Goal: Find specific page/section: Find specific page/section

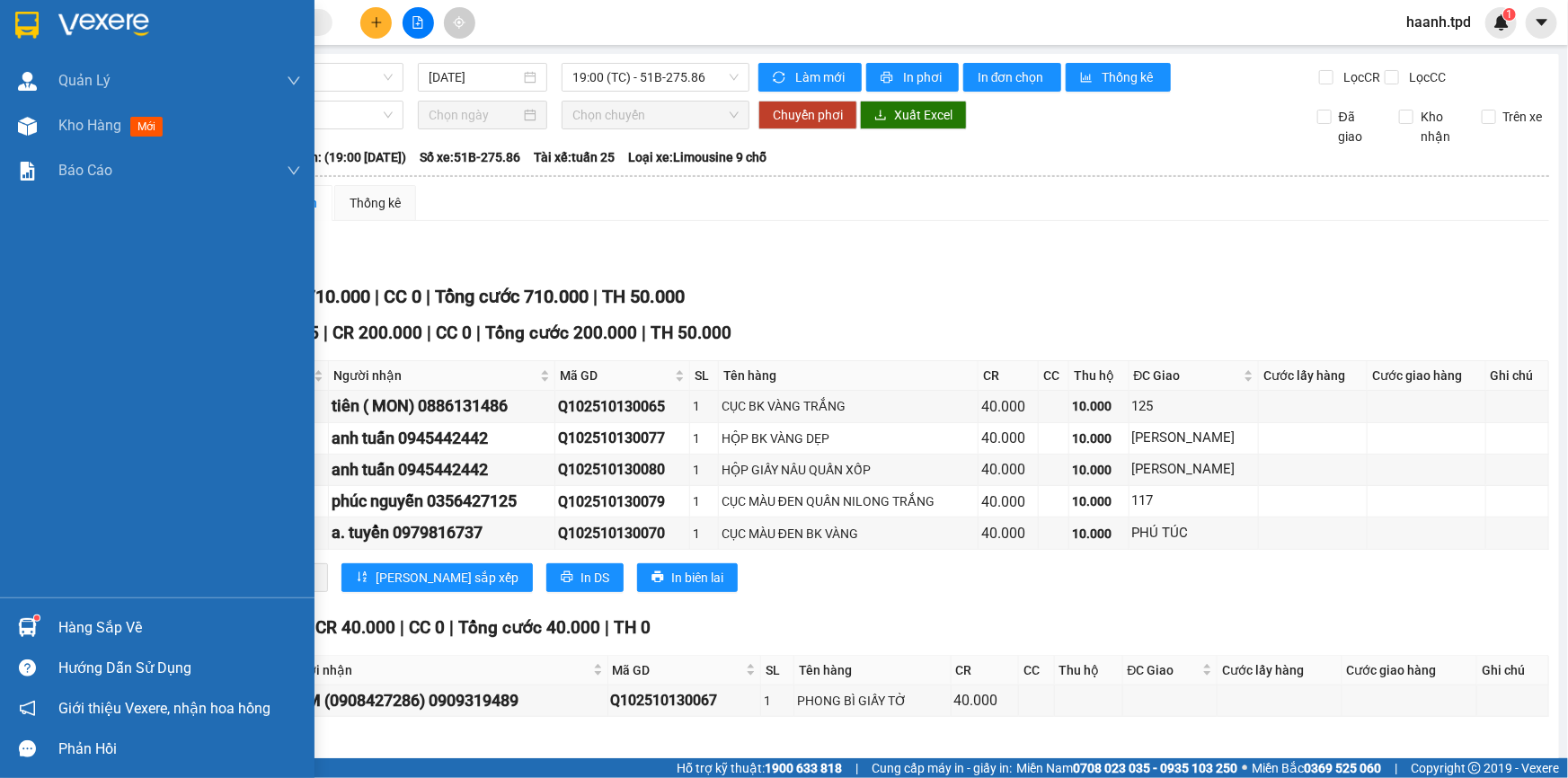
scroll to position [500, 0]
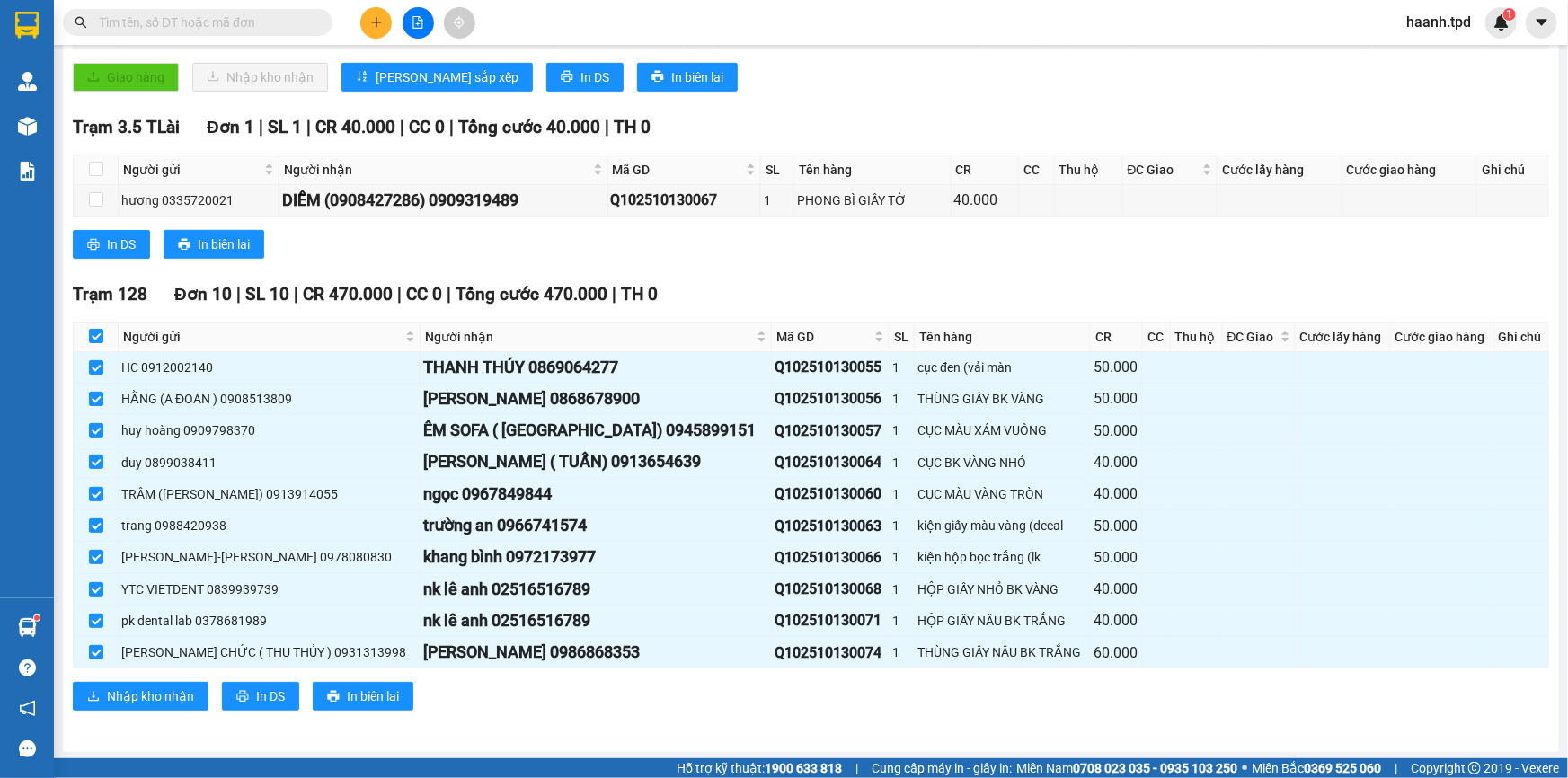
click at [61, 127] on main "Sài Gòn - Phương Lâm 13/10/2025 19:00 (TC) - 51B-275.86 Làm mới In phơi In đơn …" at bounding box center [784, 379] width 1568 height 758
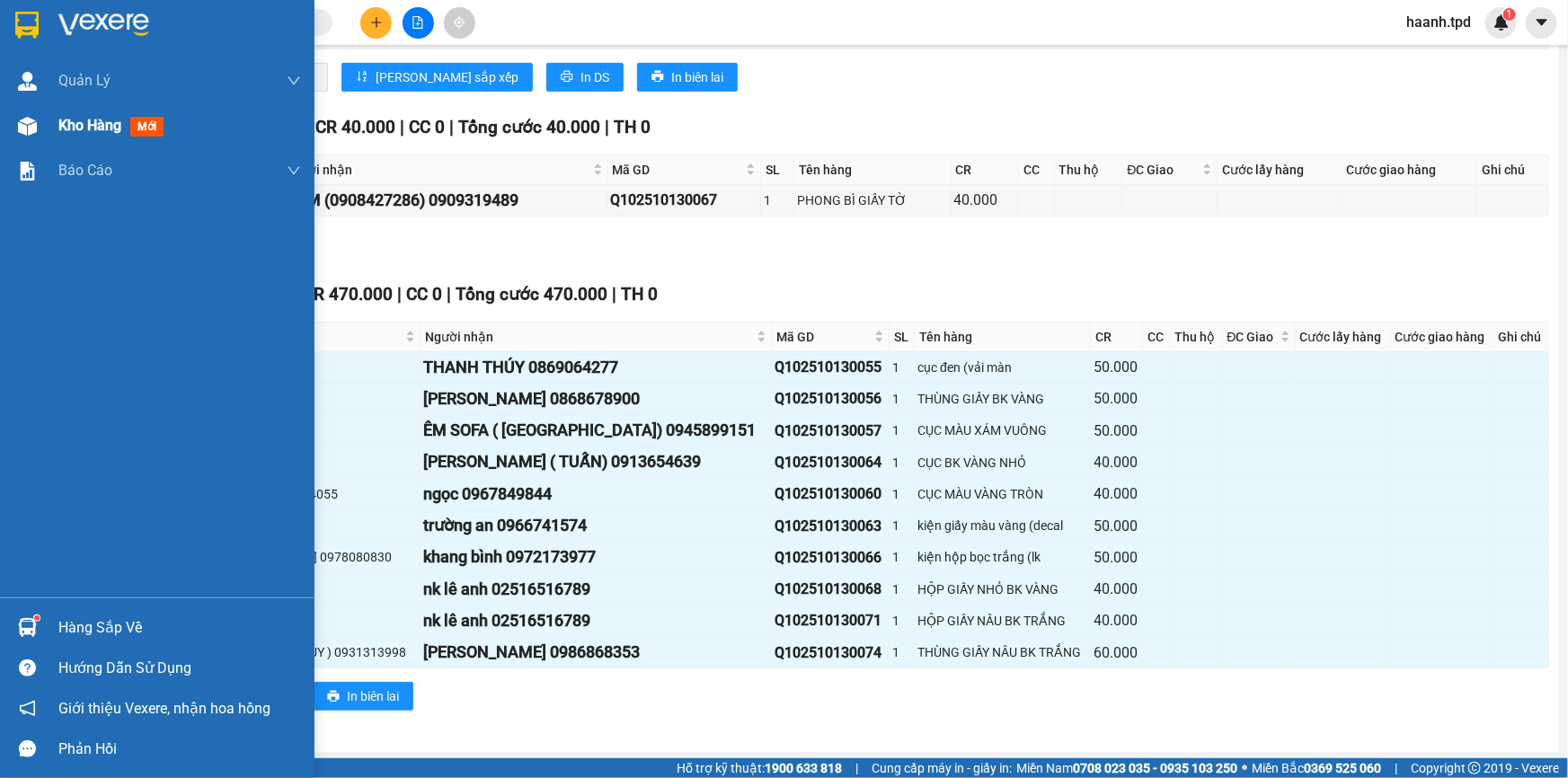
click at [24, 126] on img at bounding box center [26, 125] width 19 height 19
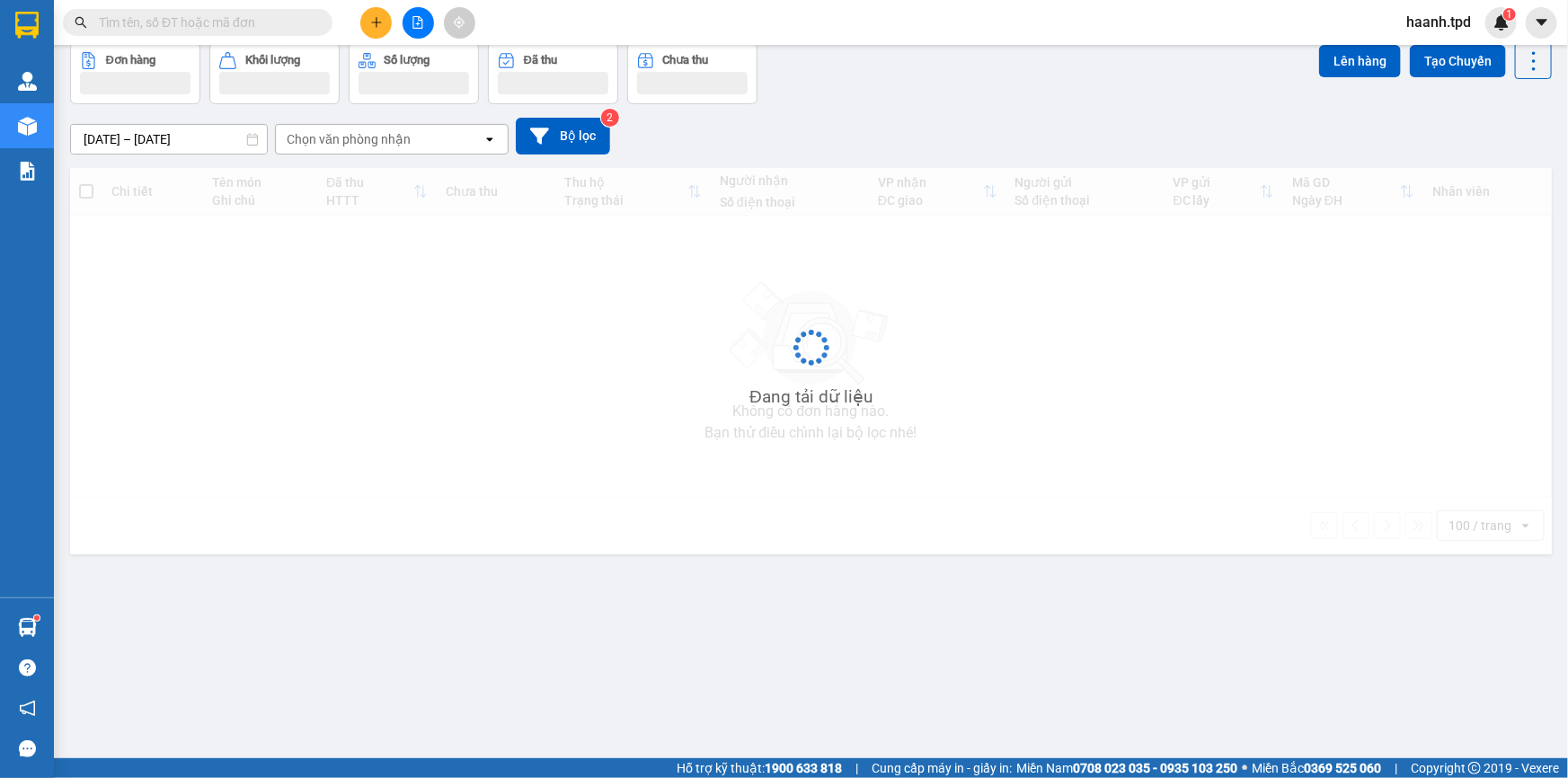
scroll to position [82, 0]
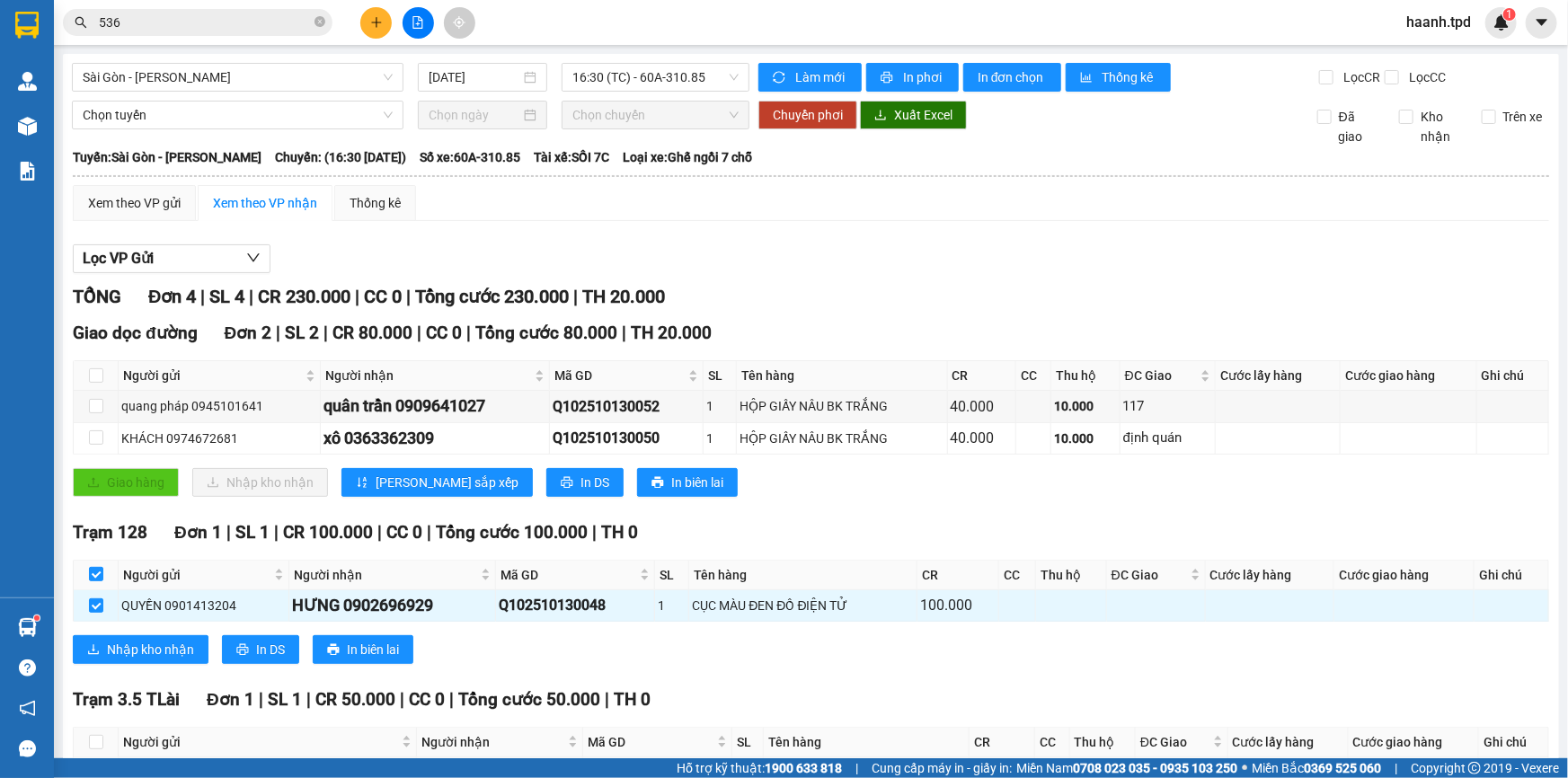
scroll to position [121, 0]
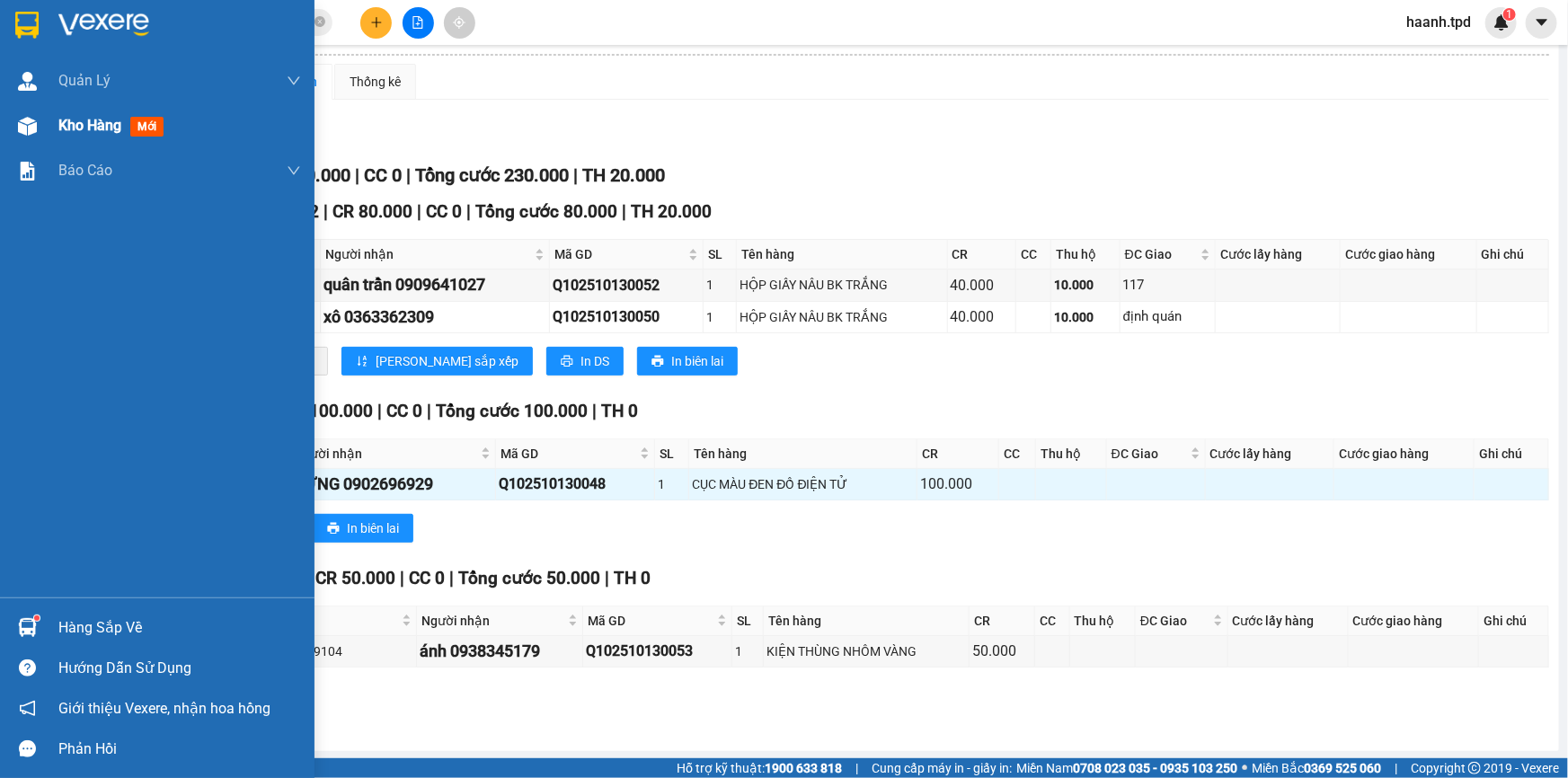
click at [27, 116] on img at bounding box center [26, 125] width 19 height 19
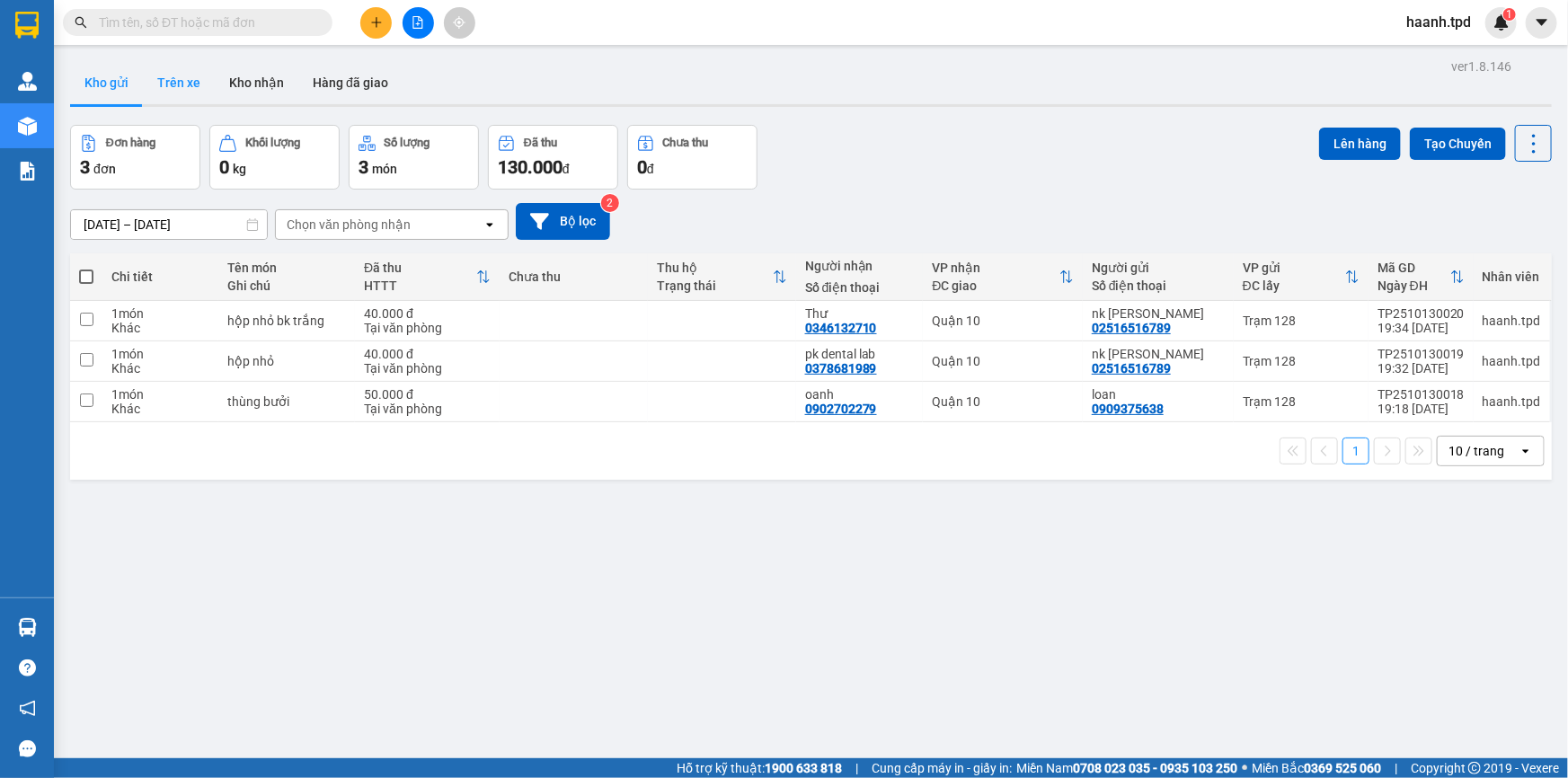
click at [197, 74] on button "Trên xe" at bounding box center [178, 82] width 71 height 43
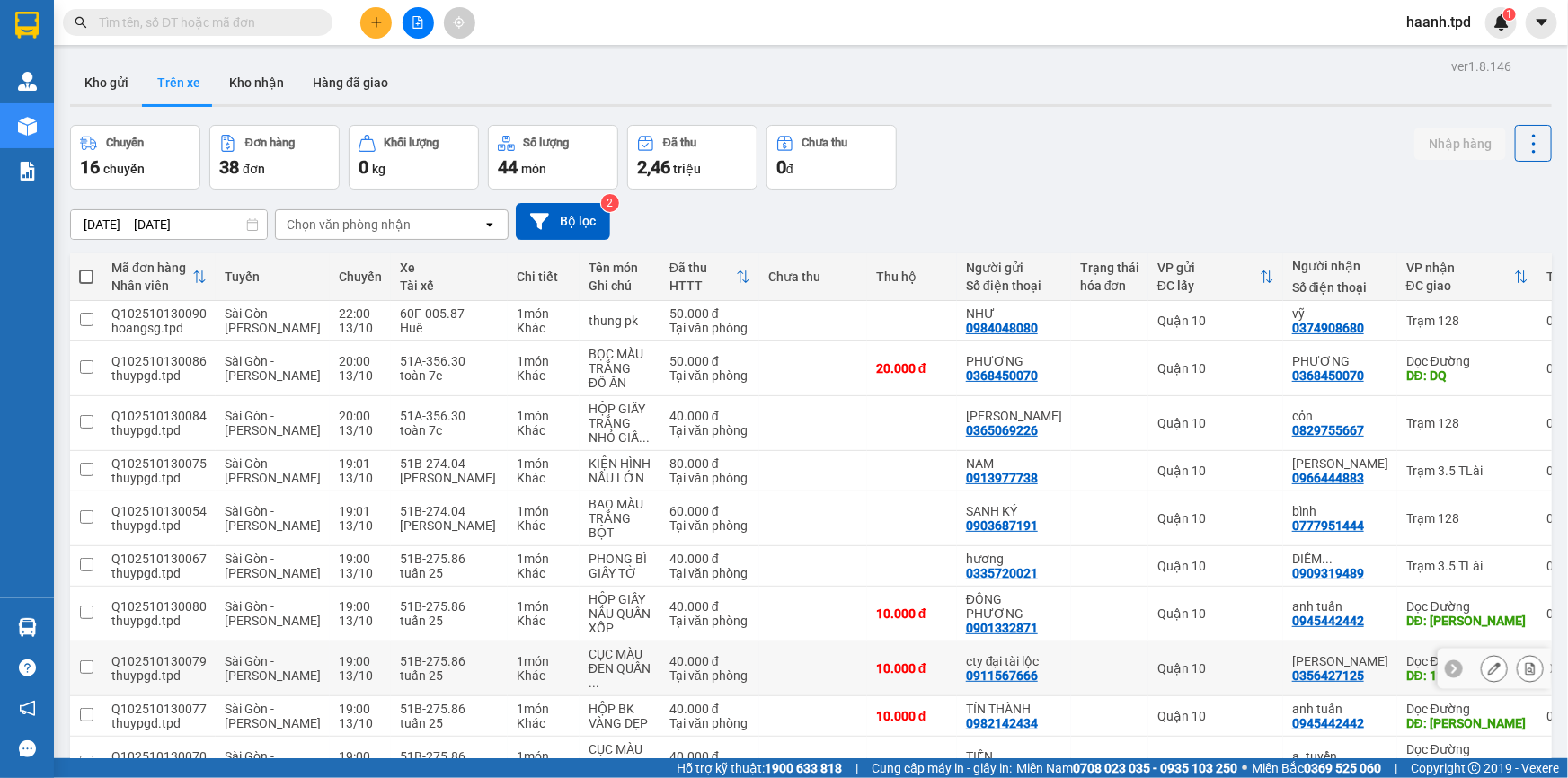
scroll to position [105, 0]
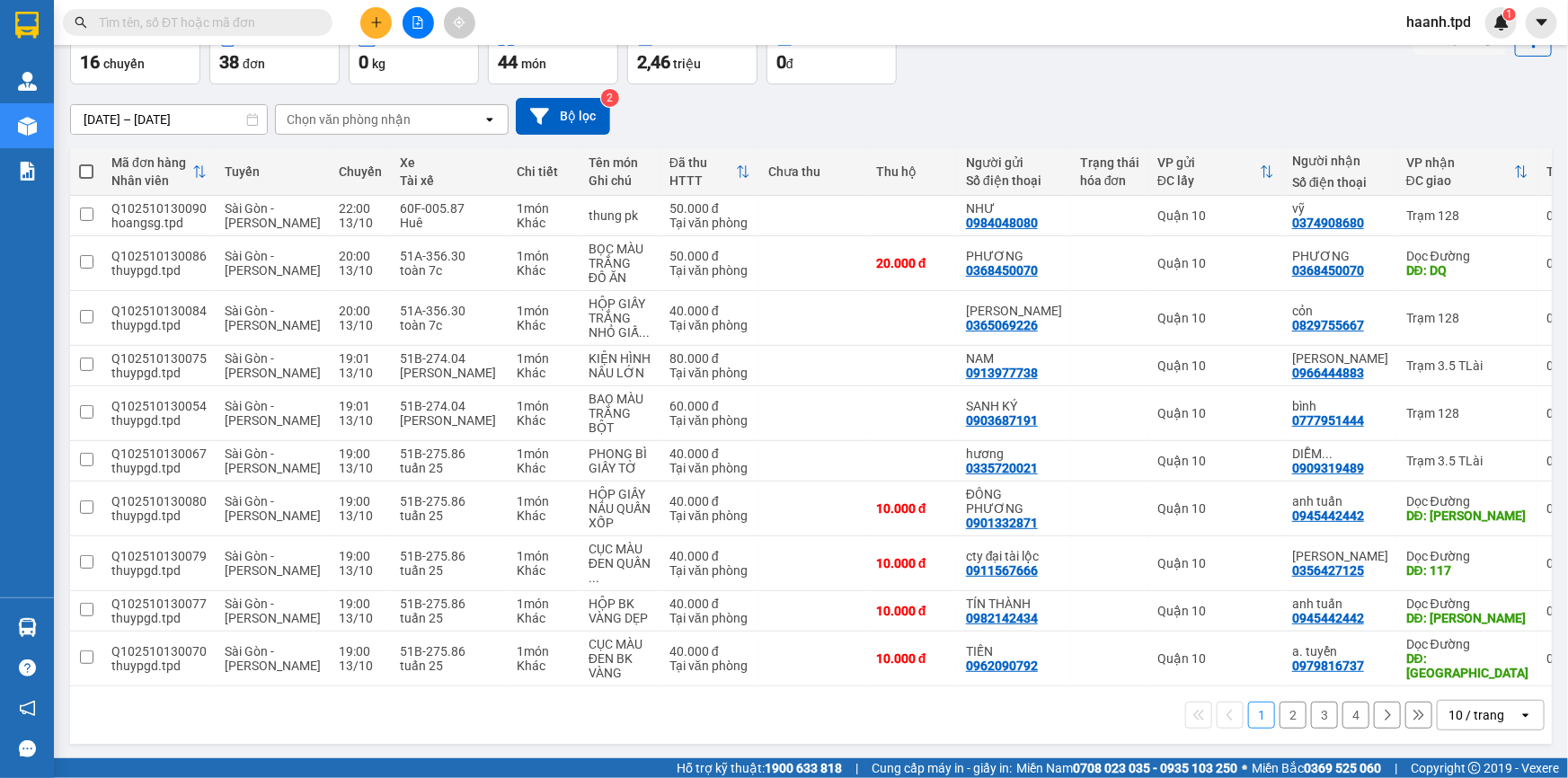
click at [891, 740] on div "1 2 3 4 10 / trang open" at bounding box center [811, 715] width 1482 height 58
